Goal: Information Seeking & Learning: Find specific fact

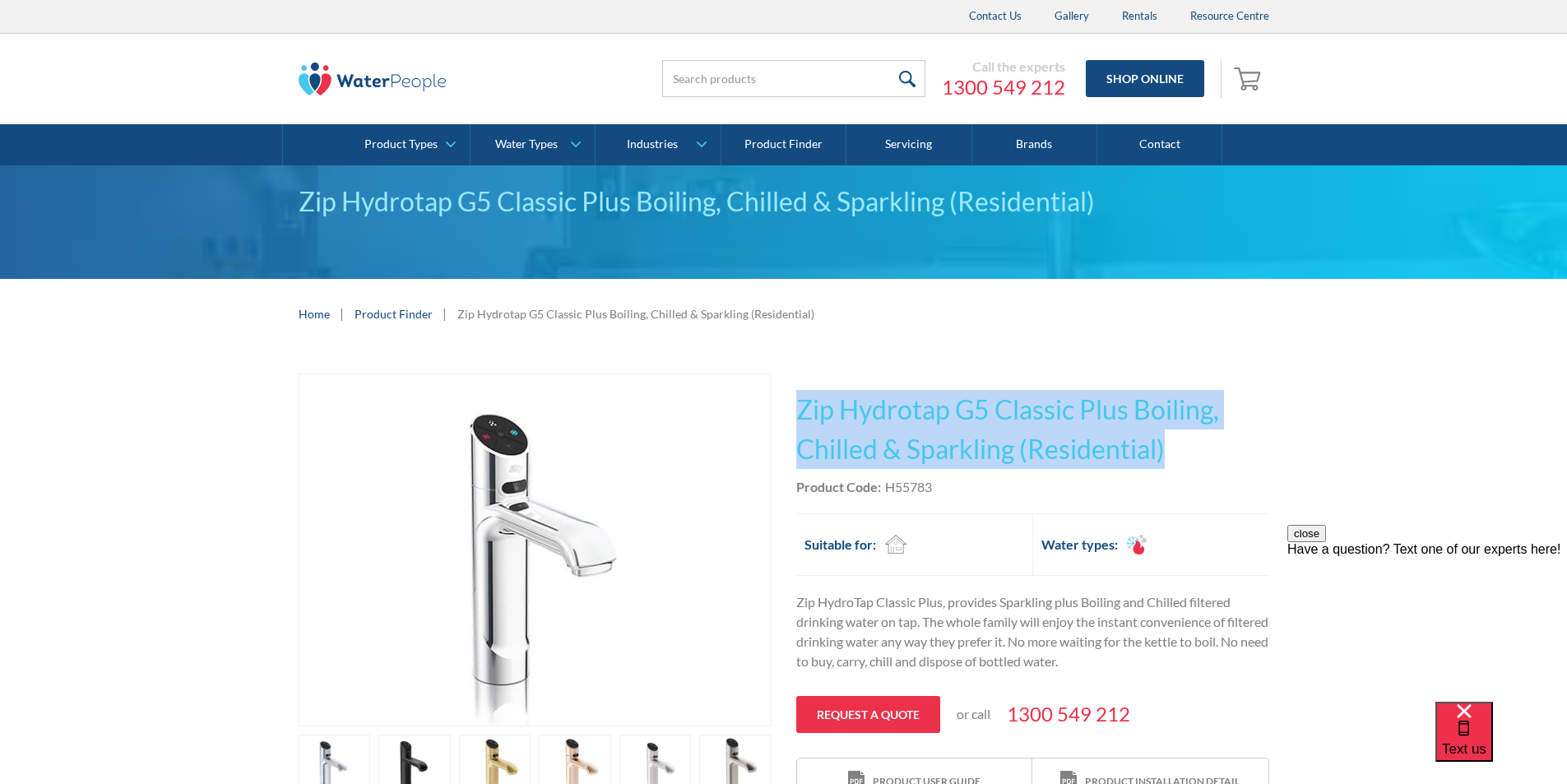
drag, startPoint x: 1170, startPoint y: 449, endPoint x: 798, endPoint y: 400, distance: 375.2
click at [798, 400] on h1 "Zip Hydrotap G5 Classic Plus Boiling, Chilled & Sparkling (Residential)" at bounding box center [1032, 428] width 473 height 79
copy h1 "Zip Hydrotap G5 Classic Plus Boiling, Chilled & Sparkling (Residential)"
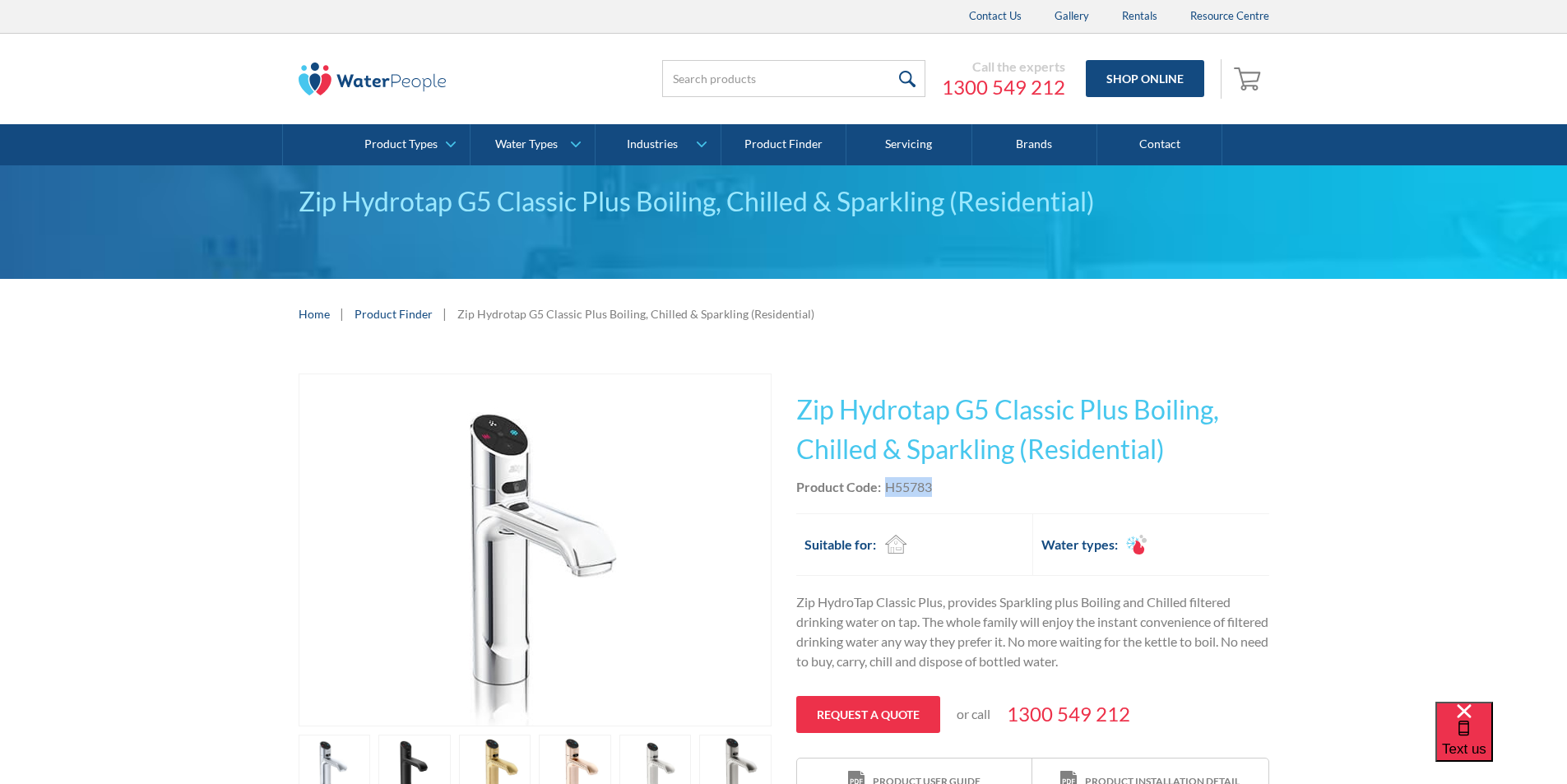
drag, startPoint x: 943, startPoint y: 488, endPoint x: 886, endPoint y: 486, distance: 57.0
click at [886, 486] on div "Product Code: H55783" at bounding box center [1032, 487] width 473 height 19
copy div "H55783"
